Goal: Complete application form

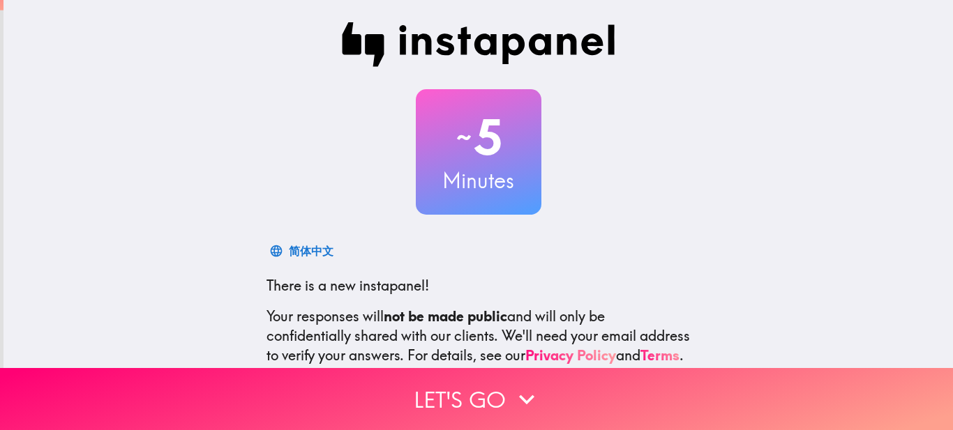
scroll to position [150, 0]
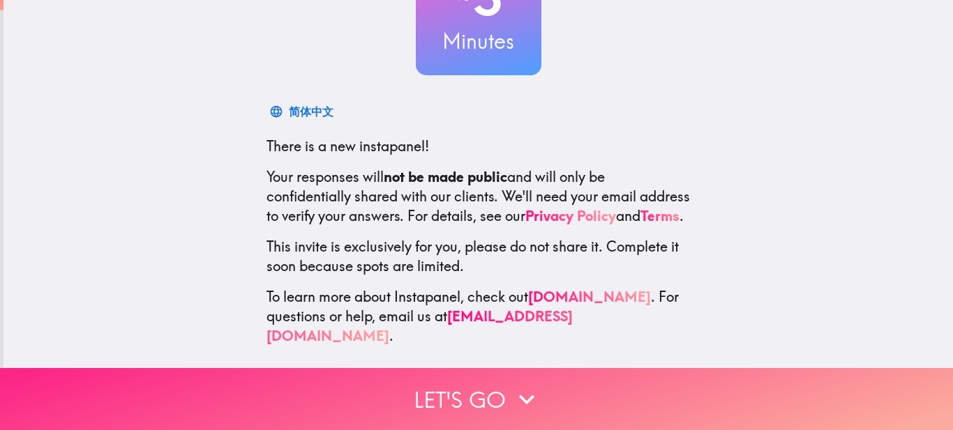
click at [476, 393] on button "Let's go" at bounding box center [476, 399] width 953 height 62
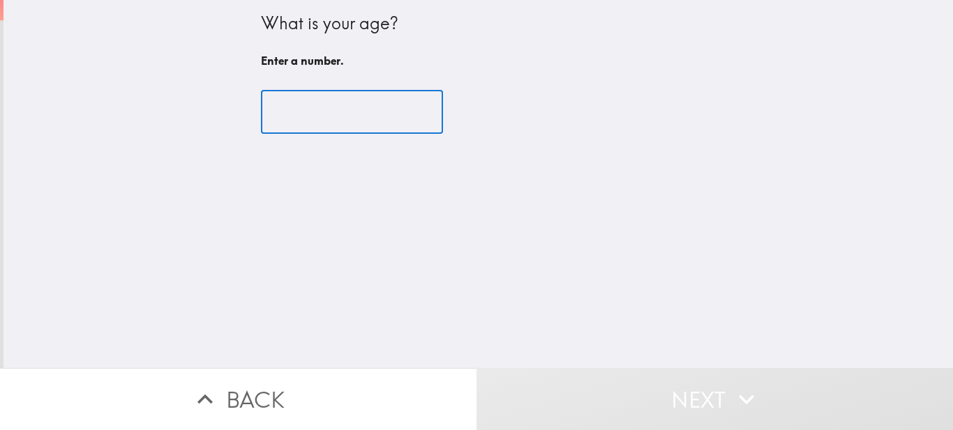
click at [316, 125] on input "number" at bounding box center [352, 112] width 182 height 43
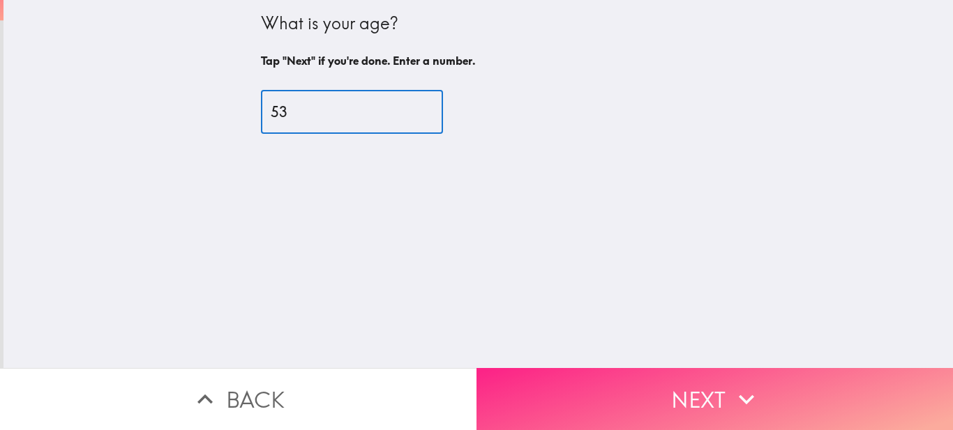
type input "53"
click at [476, 382] on button "Next" at bounding box center [714, 399] width 476 height 62
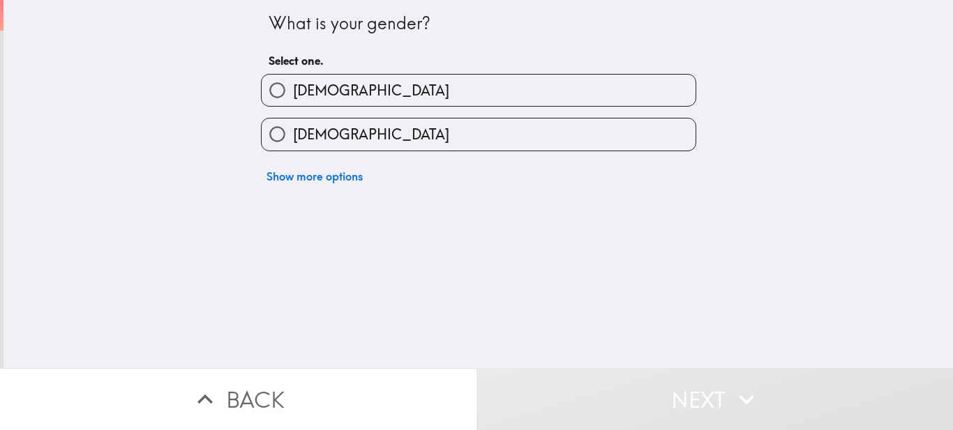
click at [461, 96] on label "[DEMOGRAPHIC_DATA]" at bounding box center [479, 90] width 434 height 31
click at [293, 96] on input "[DEMOGRAPHIC_DATA]" at bounding box center [277, 90] width 31 height 31
radio input "true"
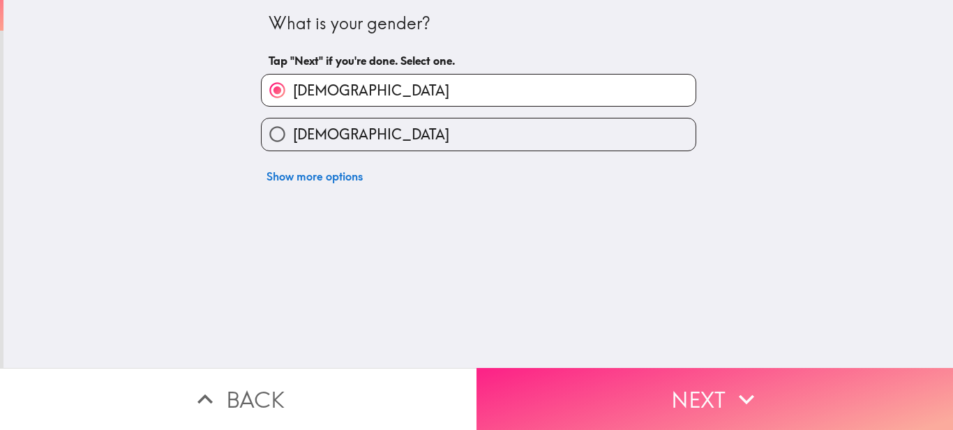
click at [476, 389] on button "Next" at bounding box center [714, 399] width 476 height 62
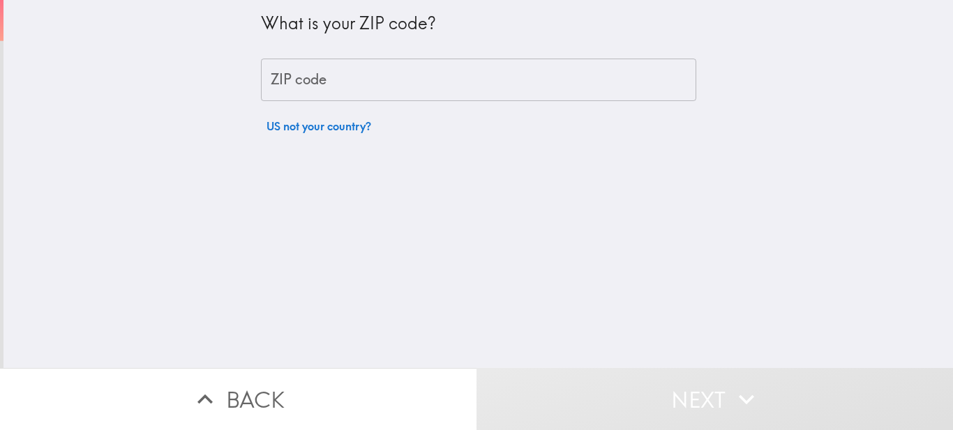
click at [456, 75] on input "ZIP code" at bounding box center [478, 80] width 435 height 43
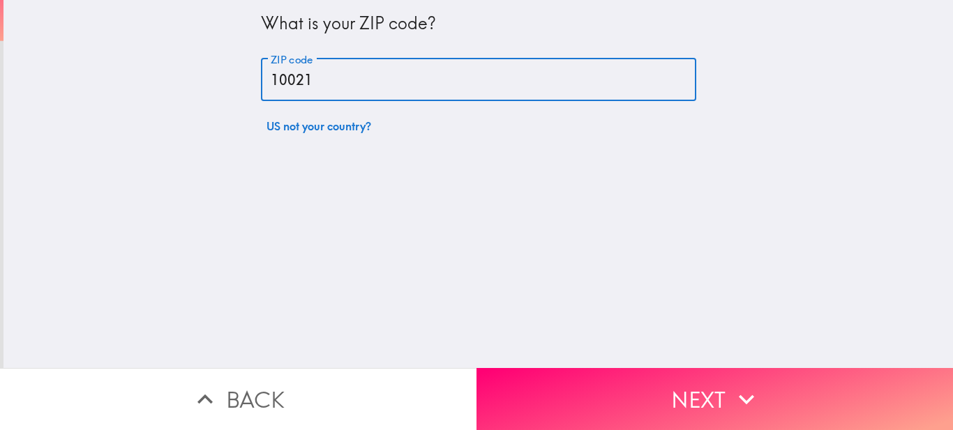
type input "10021"
click at [476, 416] on button "Next" at bounding box center [714, 399] width 476 height 62
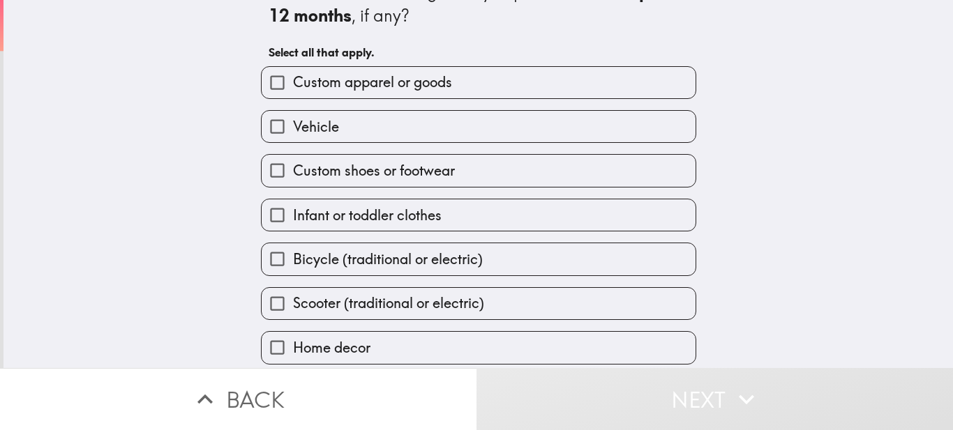
scroll to position [82, 0]
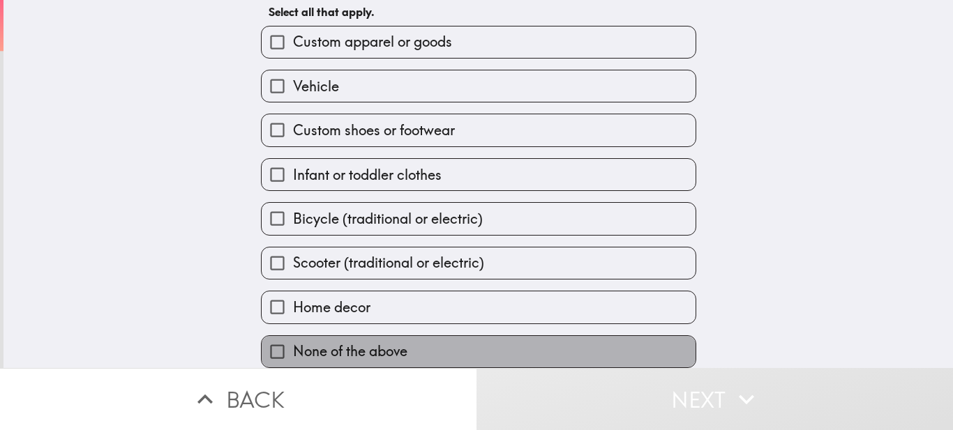
click at [386, 342] on span "None of the above" at bounding box center [350, 352] width 114 height 20
click at [293, 338] on input "None of the above" at bounding box center [277, 351] width 31 height 31
checkbox input "true"
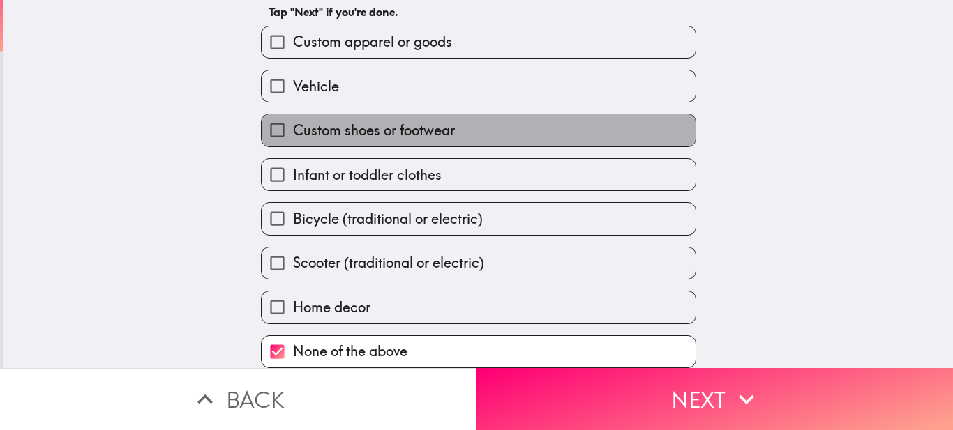
click at [429, 114] on label "Custom shoes or footwear" at bounding box center [479, 129] width 434 height 31
click at [293, 114] on input "Custom shoes or footwear" at bounding box center [277, 129] width 31 height 31
checkbox input "true"
checkbox input "false"
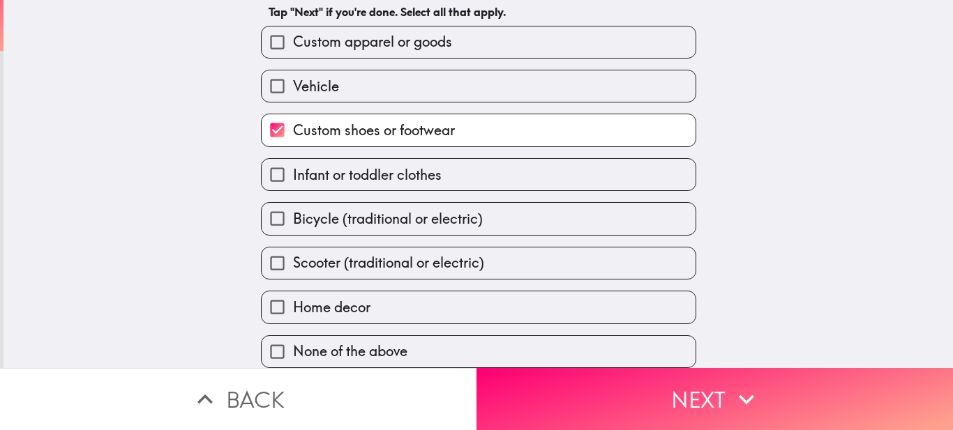
click at [437, 253] on span "Scooter (traditional or electric)" at bounding box center [388, 263] width 191 height 20
click at [293, 253] on input "Scooter (traditional or electric)" at bounding box center [277, 263] width 31 height 31
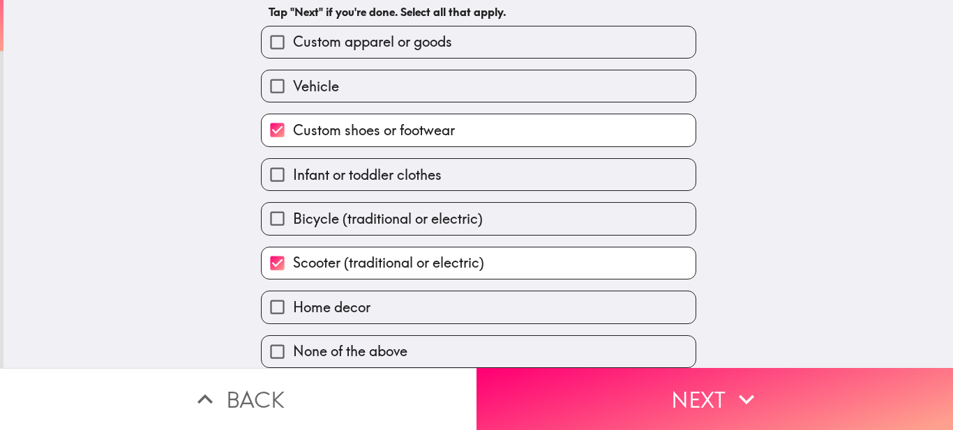
click at [437, 253] on span "Scooter (traditional or electric)" at bounding box center [388, 263] width 191 height 20
click at [293, 253] on input "Scooter (traditional or electric)" at bounding box center [277, 263] width 31 height 31
checkbox input "false"
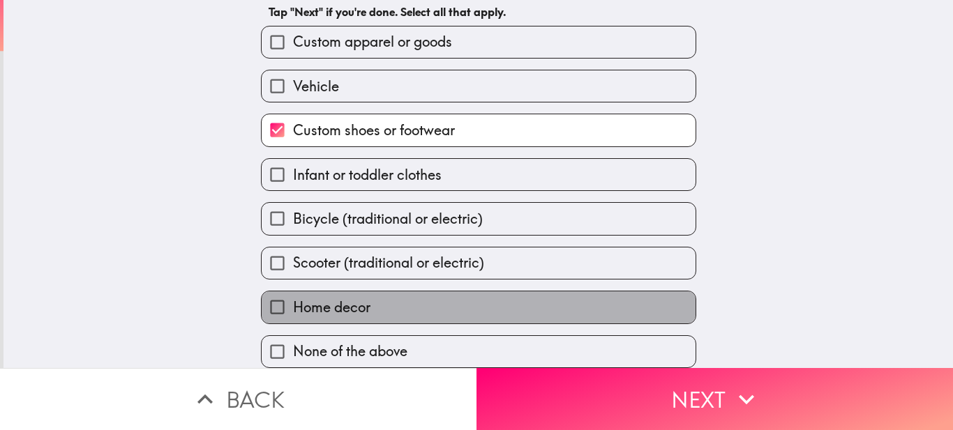
click at [397, 298] on label "Home decor" at bounding box center [479, 307] width 434 height 31
click at [293, 298] on input "Home decor" at bounding box center [277, 307] width 31 height 31
checkbox input "true"
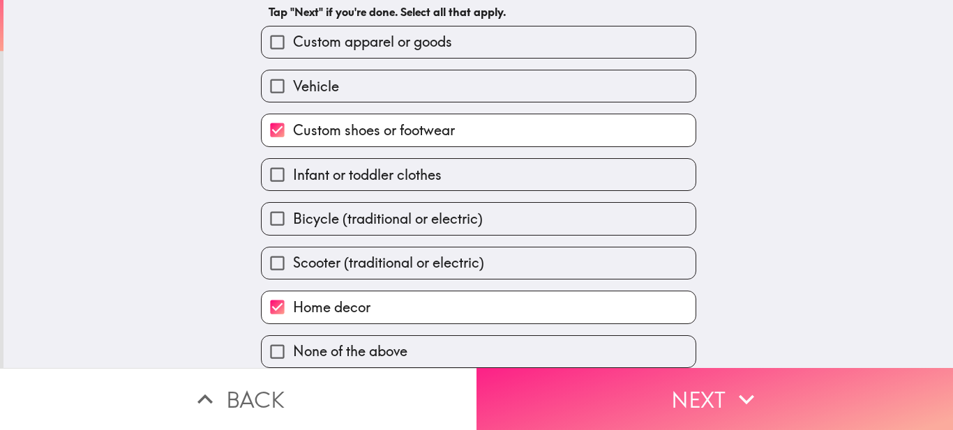
click at [476, 382] on button "Next" at bounding box center [714, 399] width 476 height 62
